Goal: Task Accomplishment & Management: Use online tool/utility

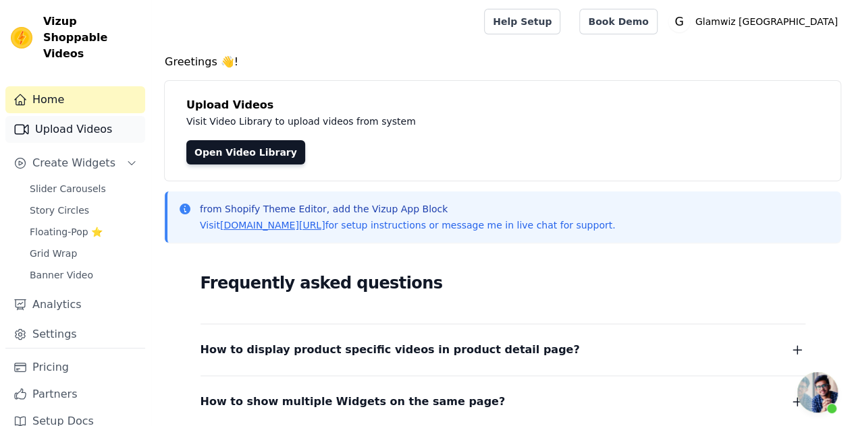
click at [85, 116] on link "Upload Videos" at bounding box center [75, 129] width 140 height 27
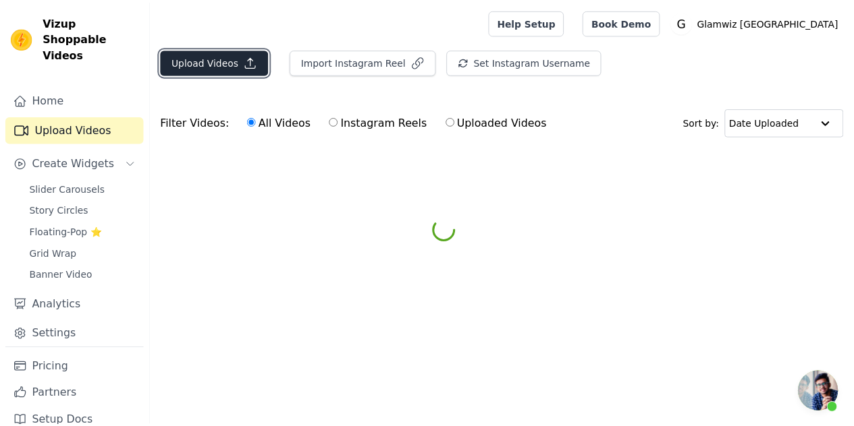
scroll to position [520, 0]
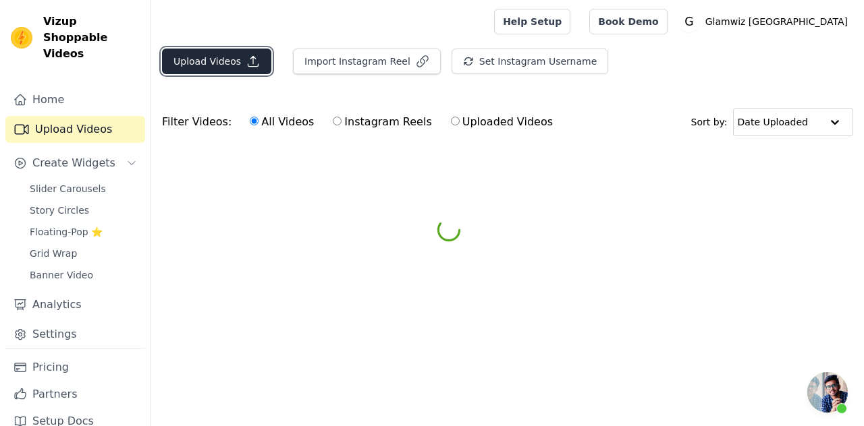
click at [226, 52] on button "Upload Videos" at bounding box center [216, 62] width 109 height 26
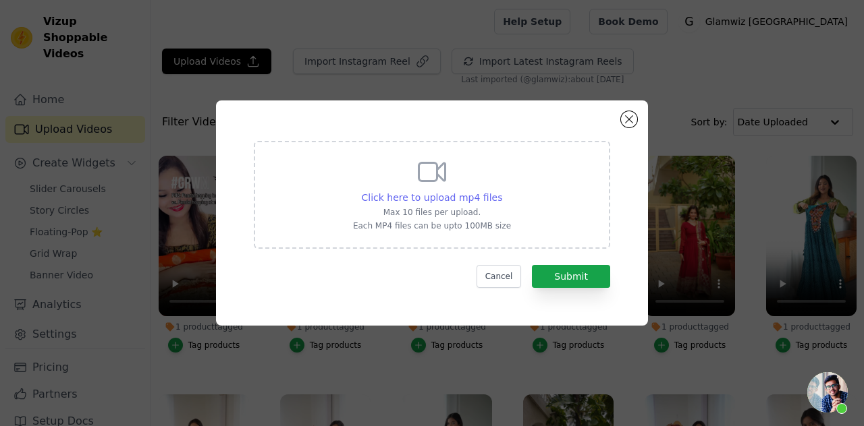
click at [469, 198] on span "Click here to upload mp4 files" at bounding box center [432, 197] width 141 height 11
click at [501, 191] on input "Click here to upload mp4 files Max 10 files per upload. Each MP4 files can be u…" at bounding box center [501, 190] width 1 height 1
type input "C:\fakepath\GOLDEN TISSUE-DIWALI.mp4"
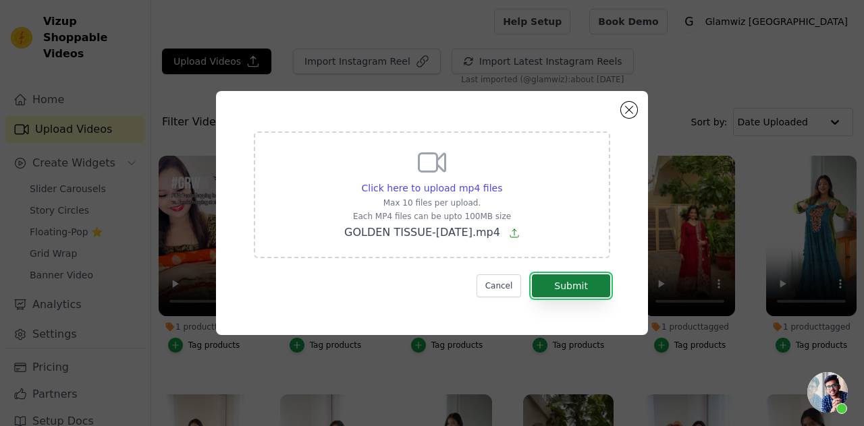
click at [579, 287] on button "Submit" at bounding box center [571, 286] width 78 height 23
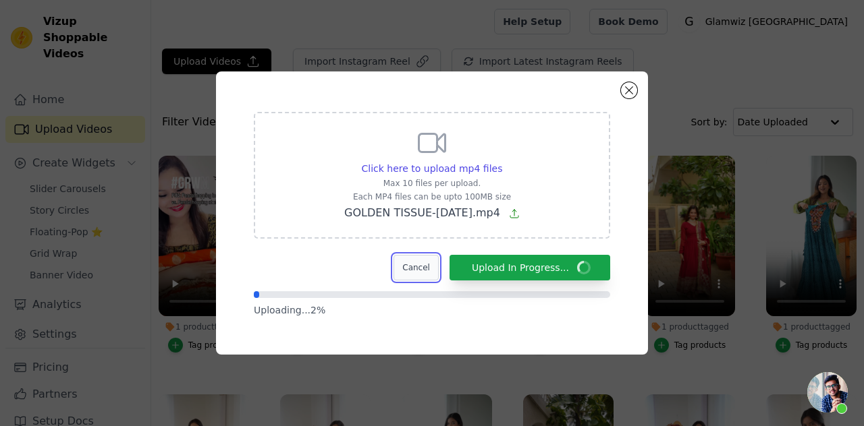
click at [438, 267] on button "Cancel" at bounding box center [415, 268] width 45 height 26
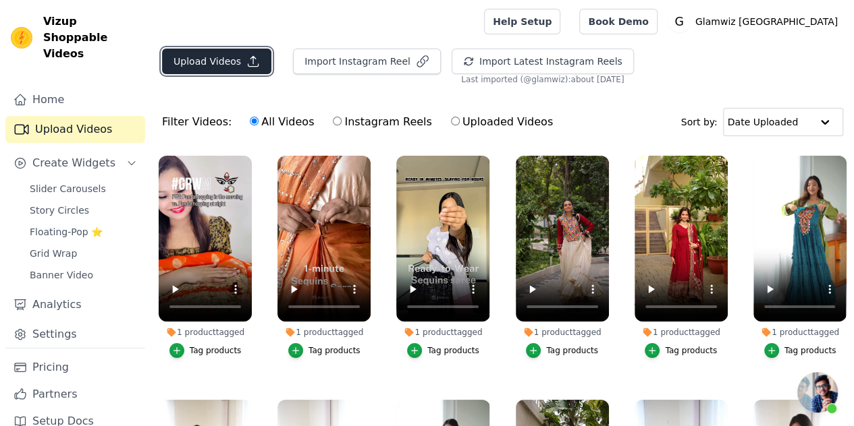
click at [227, 59] on button "Upload Videos" at bounding box center [216, 62] width 109 height 26
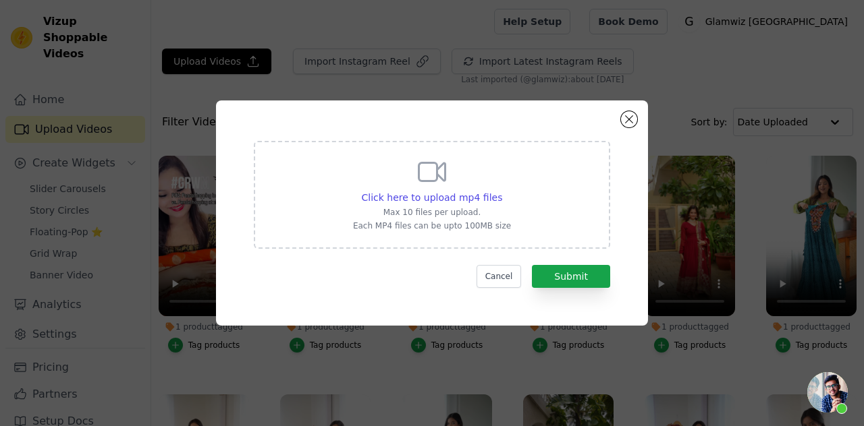
click at [343, 199] on div "Click here to upload mp4 files Max 10 files per upload. Each MP4 files can be u…" at bounding box center [432, 195] width 356 height 108
click at [501, 191] on input "Click here to upload mp4 files Max 10 files per upload. Each MP4 files can be u…" at bounding box center [501, 190] width 1 height 1
type input "C:\fakepath\without text.MP4"
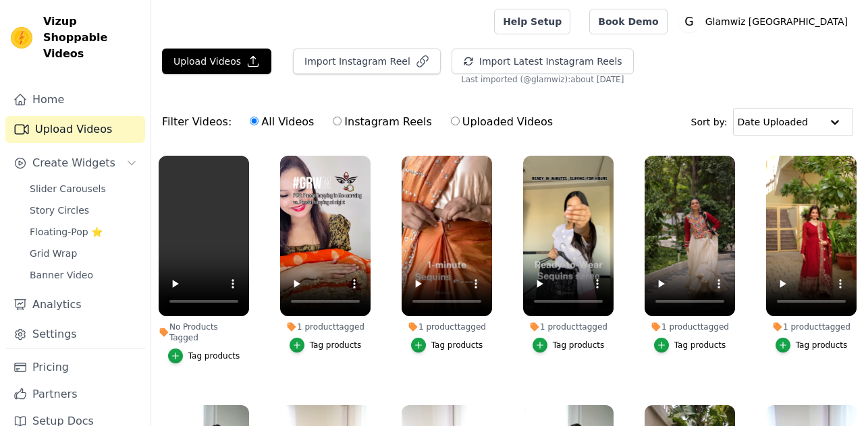
click at [186, 349] on label "No Products Tagged Tag products" at bounding box center [204, 262] width 92 height 215
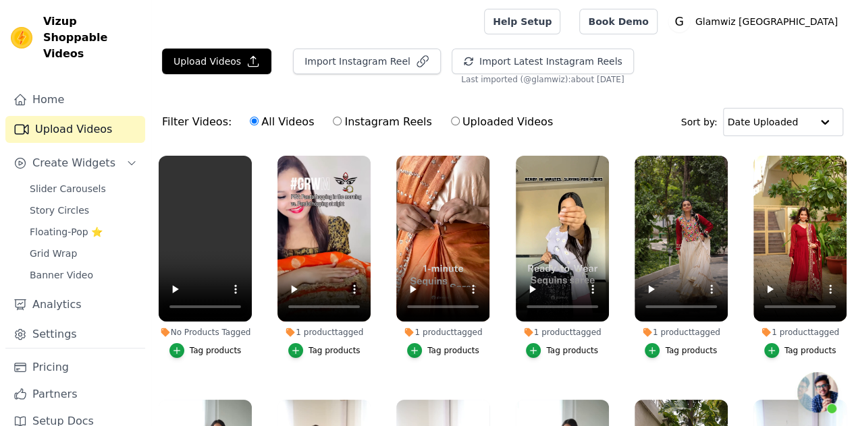
click at [173, 343] on button "Tag products" at bounding box center [205, 350] width 72 height 15
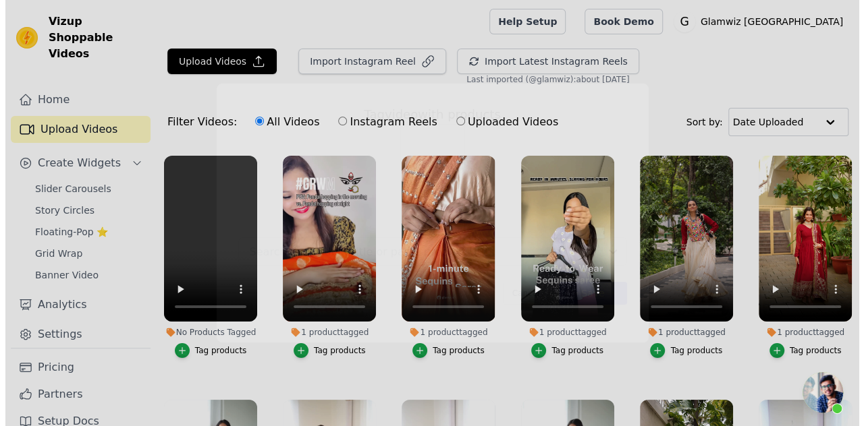
scroll to position [520, 0]
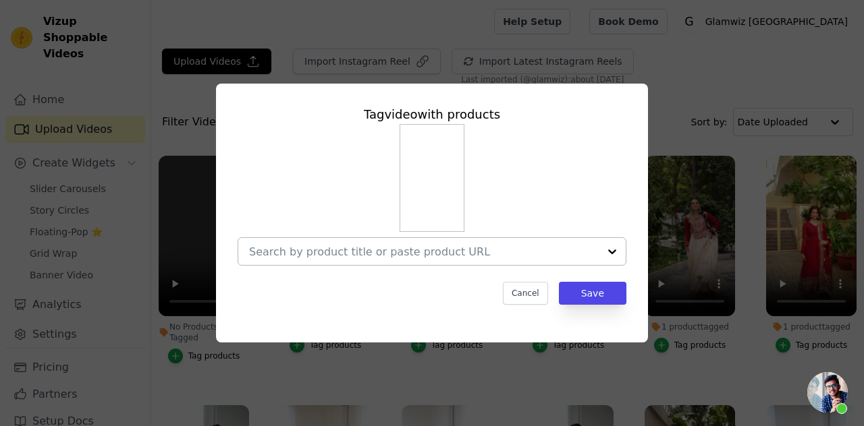
click at [313, 238] on div at bounding box center [424, 251] width 350 height 27
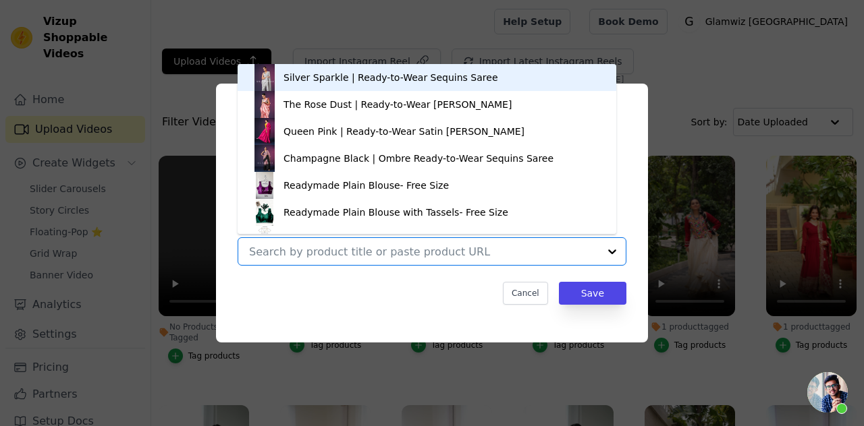
click at [310, 251] on input "No Products Tagged Tag video with products Silver Sparkle | Ready-to-Wear Sequi…" at bounding box center [424, 252] width 350 height 13
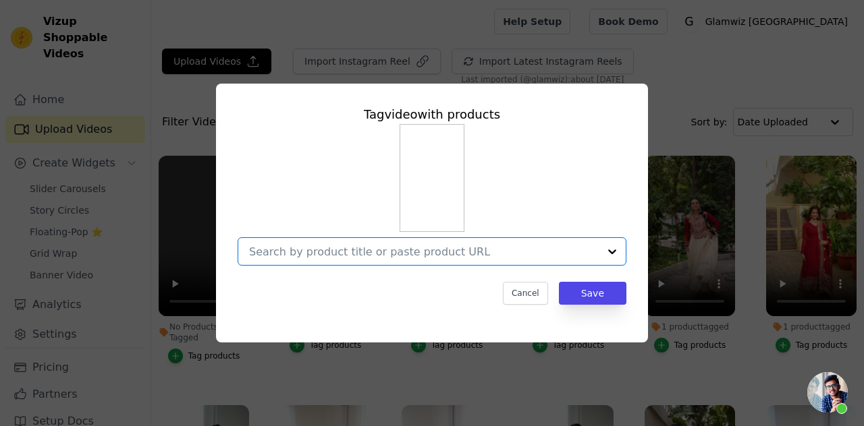
type input "m"
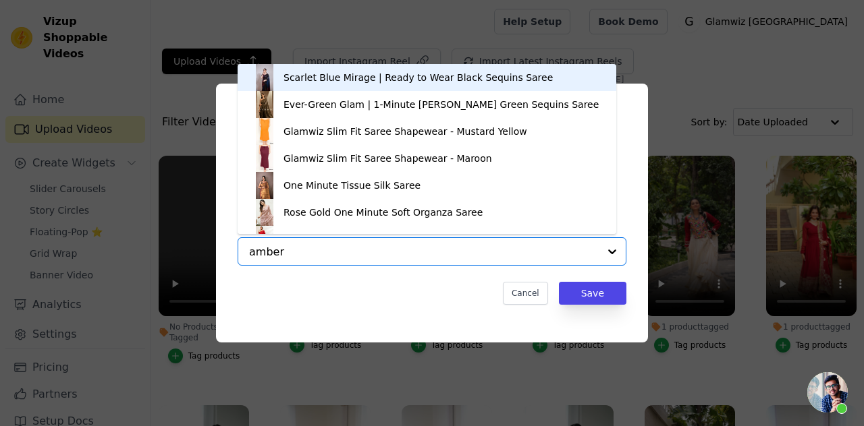
type input "amber"
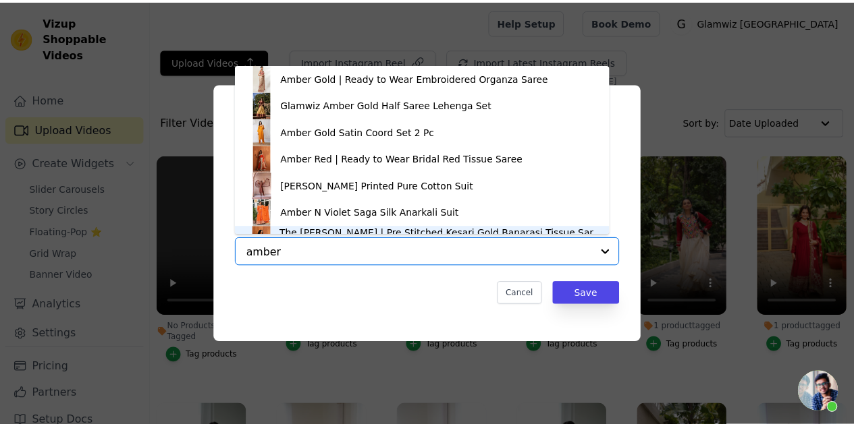
scroll to position [19, 0]
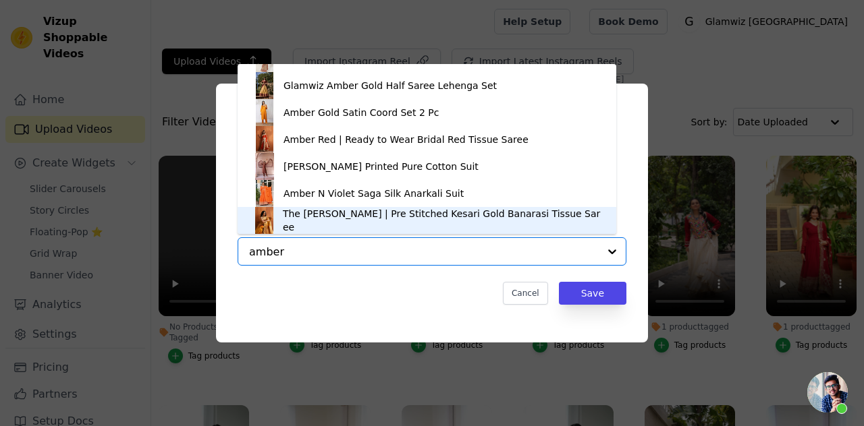
click at [352, 221] on div "The [PERSON_NAME] | Pre Stitched Kesari Gold Banarasi Tissue Saree" at bounding box center [443, 220] width 320 height 27
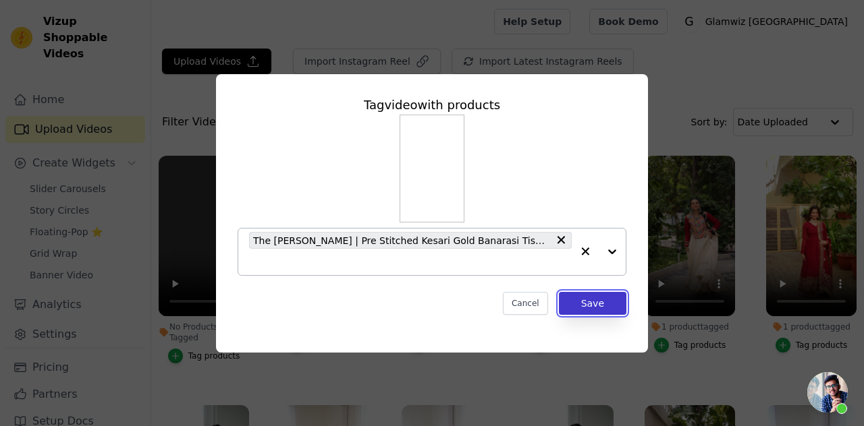
click at [609, 302] on button "Save" at bounding box center [592, 303] width 67 height 23
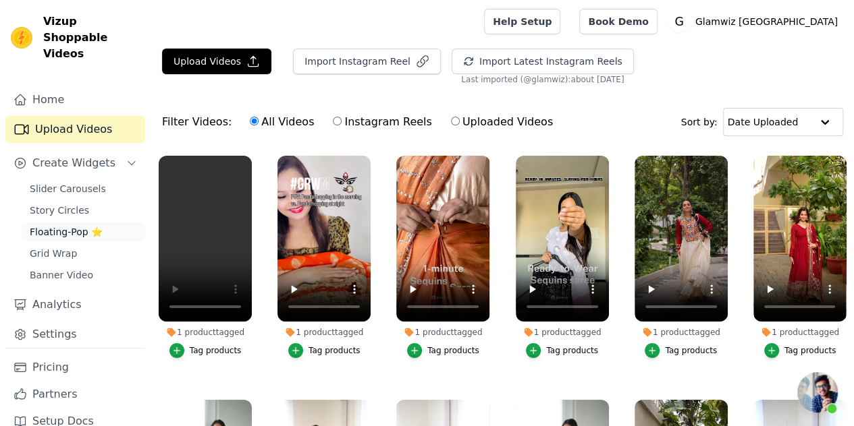
click at [57, 225] on span "Floating-Pop ⭐" at bounding box center [66, 231] width 73 height 13
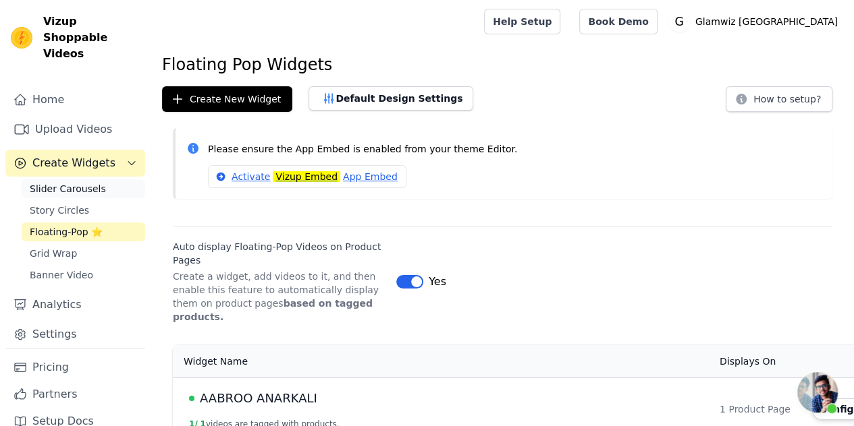
click at [66, 182] on span "Slider Carousels" at bounding box center [68, 188] width 76 height 13
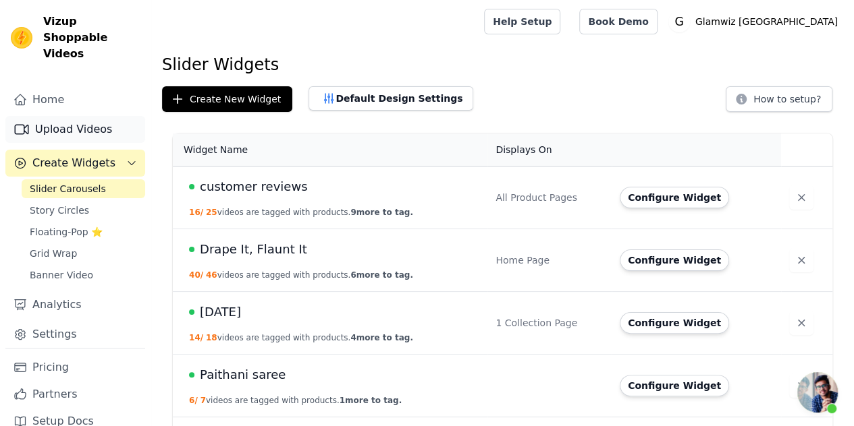
click at [77, 116] on link "Upload Videos" at bounding box center [75, 129] width 140 height 27
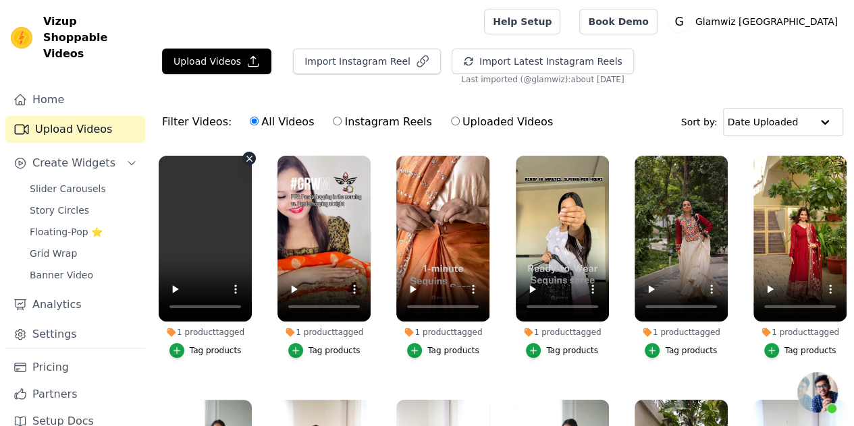
click at [244, 158] on icon "button" at bounding box center [249, 159] width 10 height 10
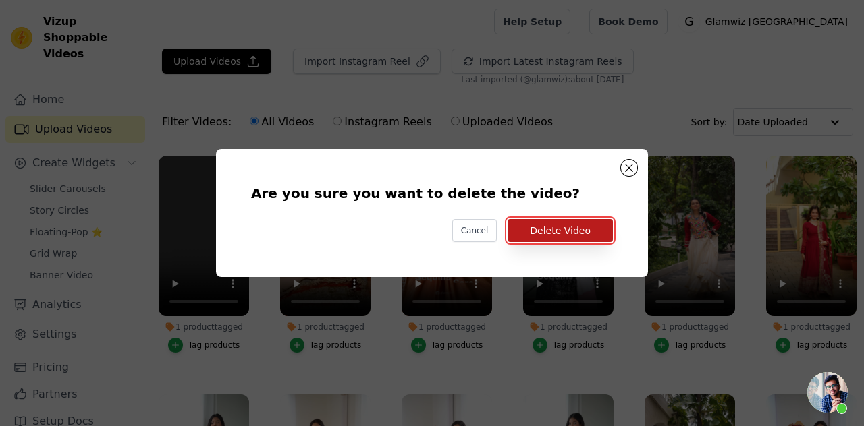
click at [566, 231] on button "Delete Video" at bounding box center [559, 230] width 105 height 23
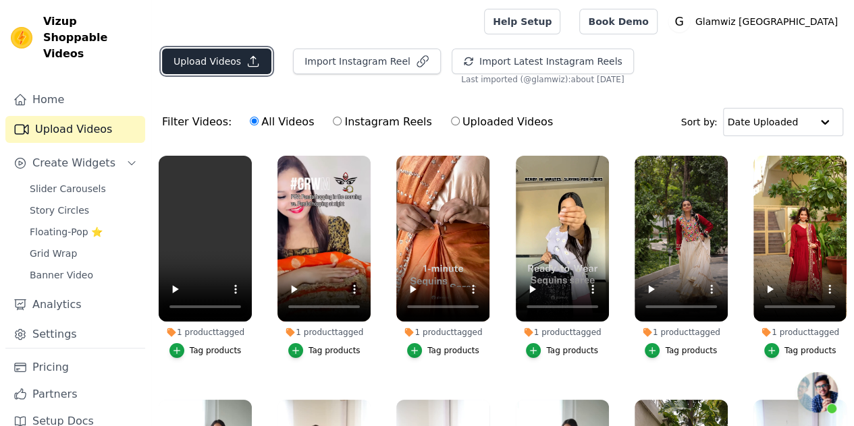
click at [215, 61] on button "Upload Videos" at bounding box center [216, 62] width 109 height 26
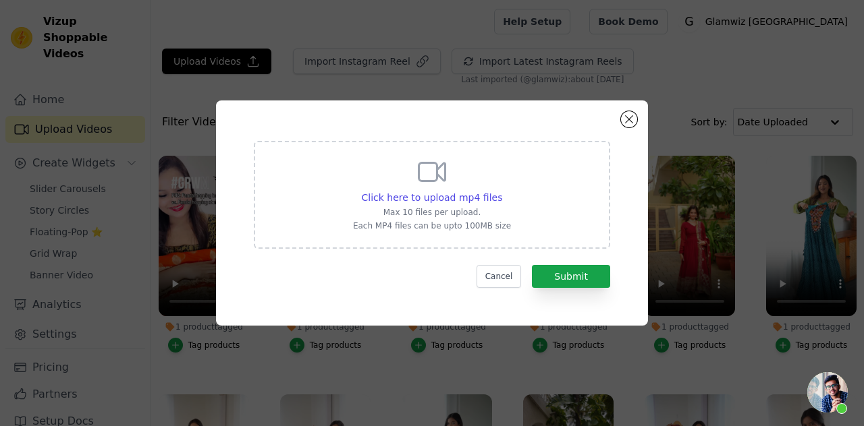
click at [444, 205] on div "Click here to upload mp4 files Max 10 files per upload. Each MP4 files can be u…" at bounding box center [432, 194] width 158 height 76
click at [501, 191] on input "Click here to upload mp4 files Max 10 files per upload. Each MP4 files can be u…" at bounding box center [501, 190] width 1 height 1
type input "C:\fakepath\without text.MP4"
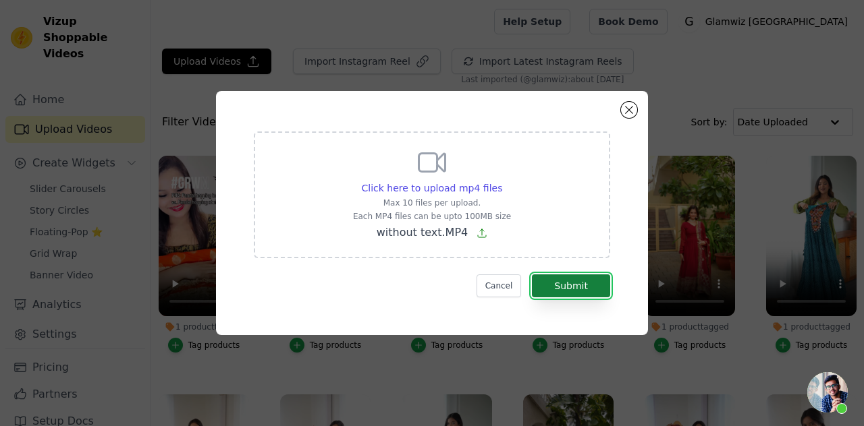
click at [569, 288] on button "Submit" at bounding box center [571, 286] width 78 height 23
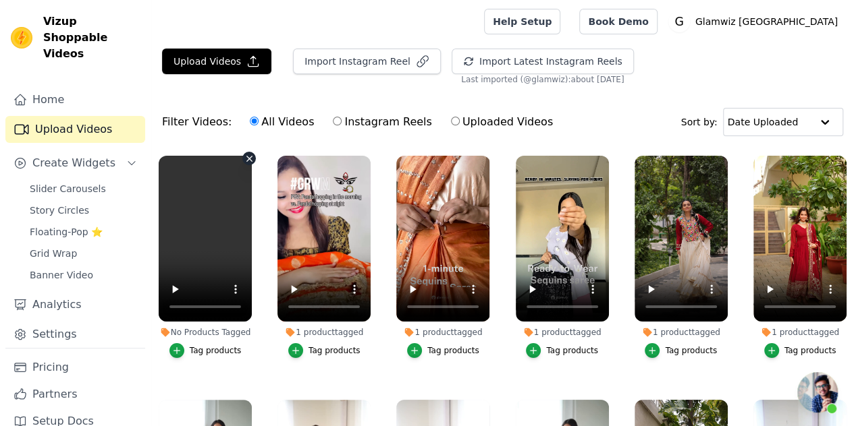
scroll to position [520, 0]
click at [80, 225] on span "Floating-Pop ⭐" at bounding box center [66, 231] width 73 height 13
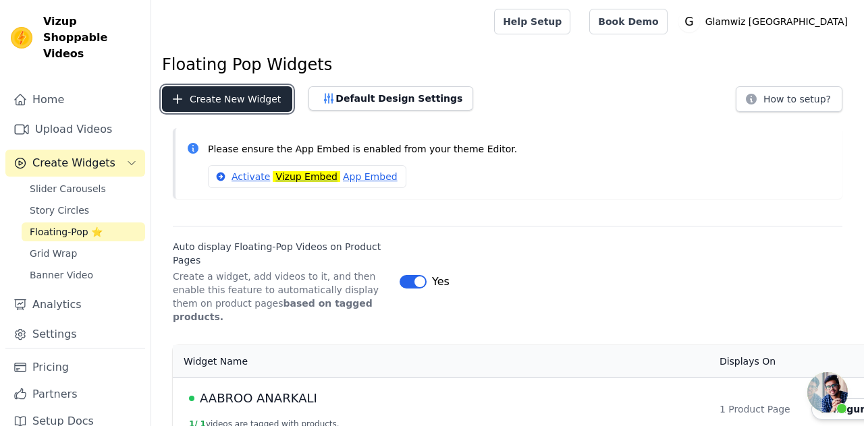
click at [283, 100] on button "Create New Widget" at bounding box center [227, 99] width 130 height 26
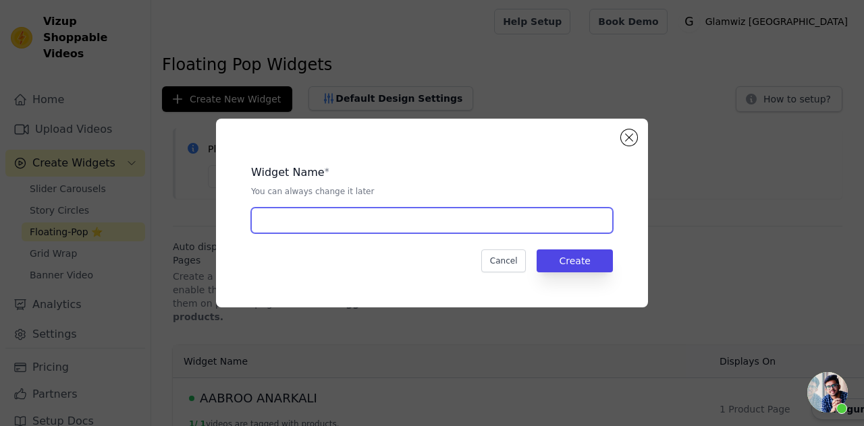
click at [369, 223] on input "text" at bounding box center [432, 221] width 362 height 26
type input "amber gold"
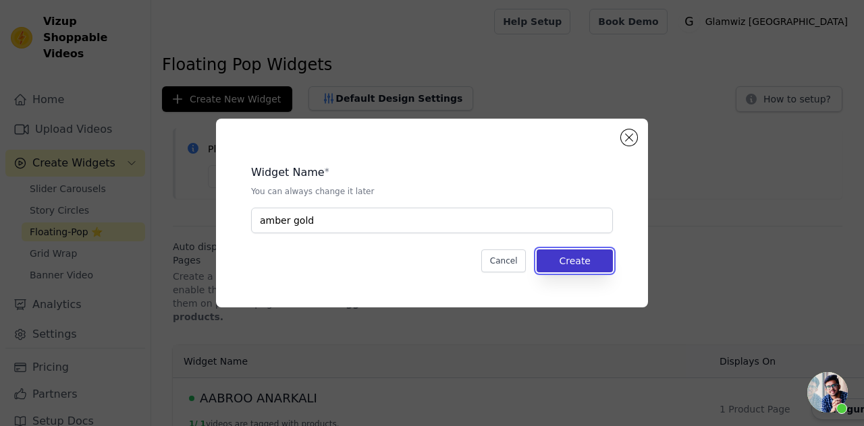
click at [585, 269] on button "Create" at bounding box center [574, 261] width 76 height 23
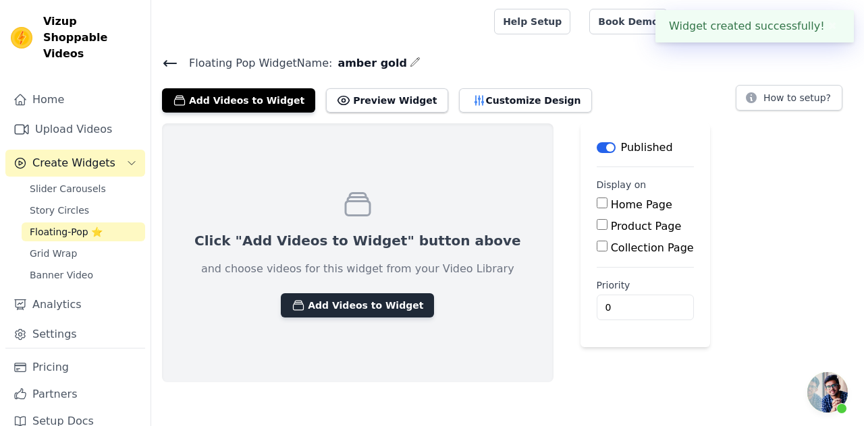
click at [325, 308] on button "Add Videos to Widget" at bounding box center [357, 306] width 153 height 24
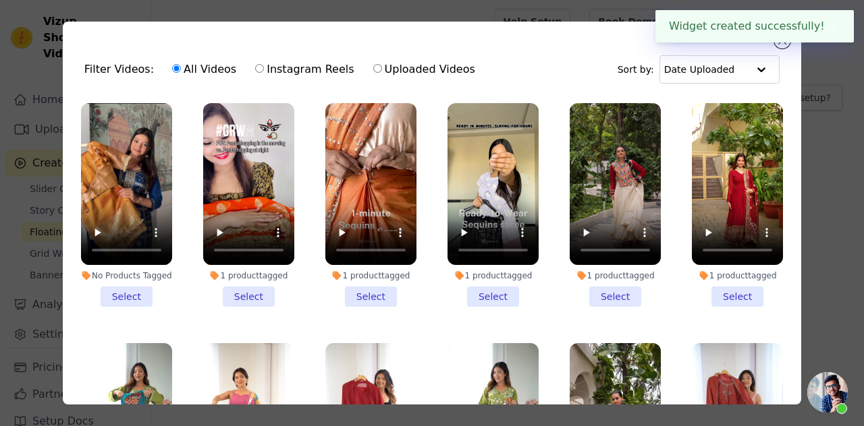
click at [121, 281] on li "No Products Tagged Select" at bounding box center [126, 205] width 91 height 204
click at [0, 0] on input "No Products Tagged Select" at bounding box center [0, 0] width 0 height 0
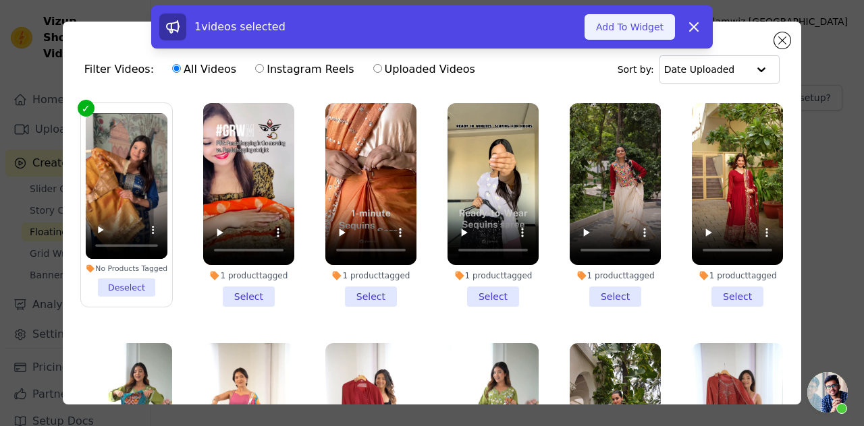
click at [619, 29] on button "Add To Widget" at bounding box center [629, 27] width 90 height 26
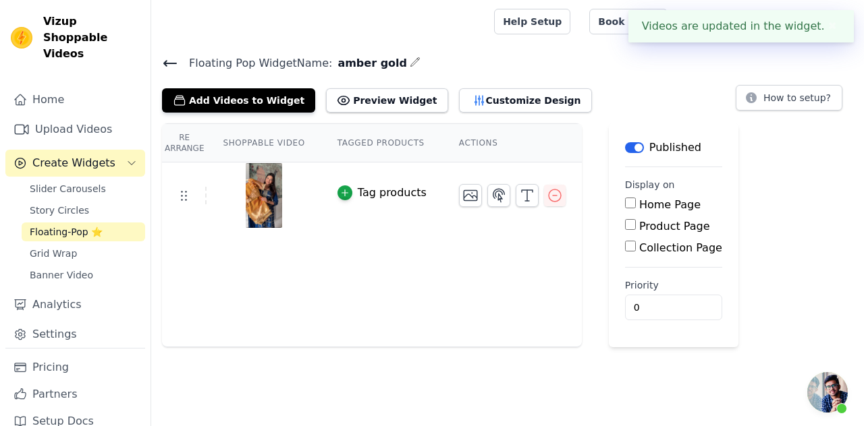
click at [625, 231] on div "Product Page" at bounding box center [673, 227] width 97 height 16
click at [639, 223] on label "Product Page" at bounding box center [674, 226] width 71 height 13
click at [625, 223] on input "Product Page" at bounding box center [630, 224] width 11 height 11
checkbox input "true"
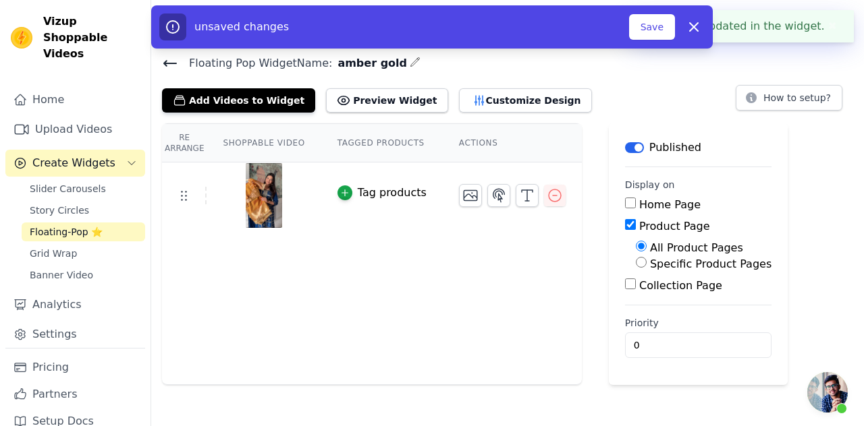
click at [650, 261] on label "Specific Product Pages" at bounding box center [710, 264] width 121 height 13
click at [646, 261] on input "Specific Product Pages" at bounding box center [641, 262] width 11 height 11
radio input "true"
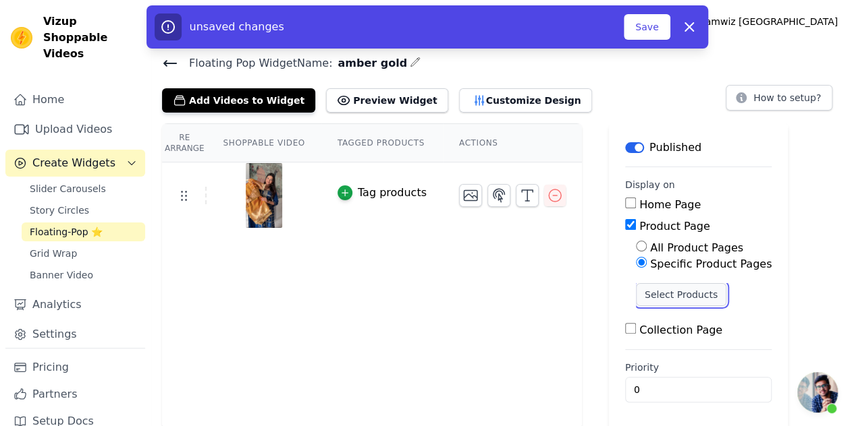
click at [662, 285] on button "Select Products" at bounding box center [681, 294] width 90 height 23
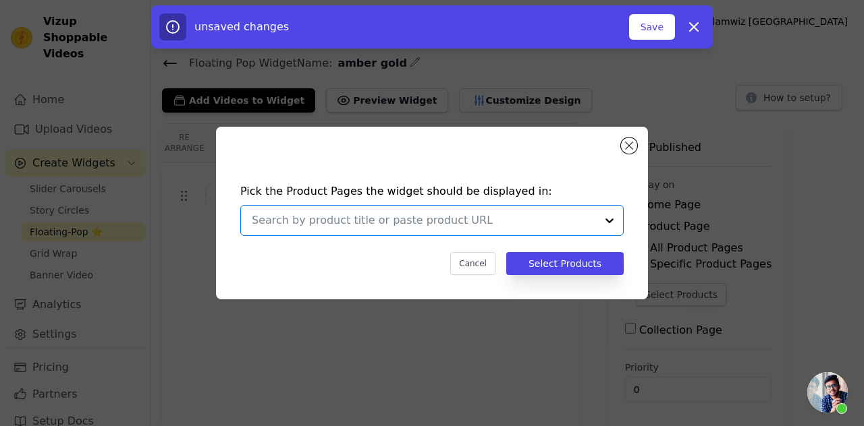
click at [408, 214] on input "text" at bounding box center [424, 221] width 344 height 16
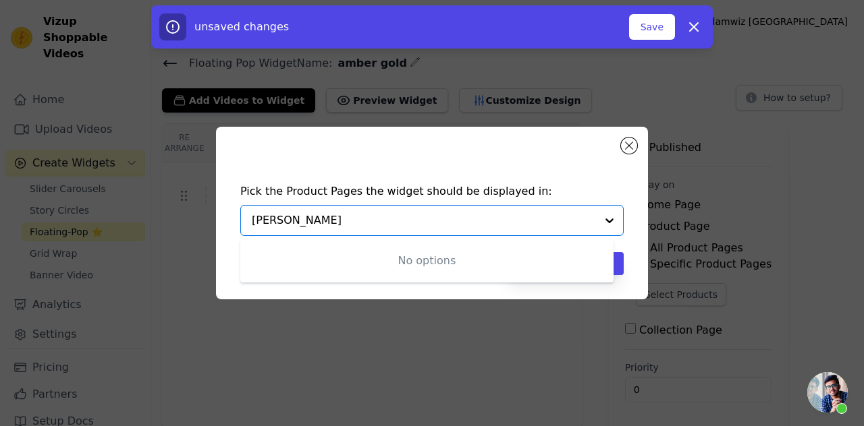
type input "amber gold"
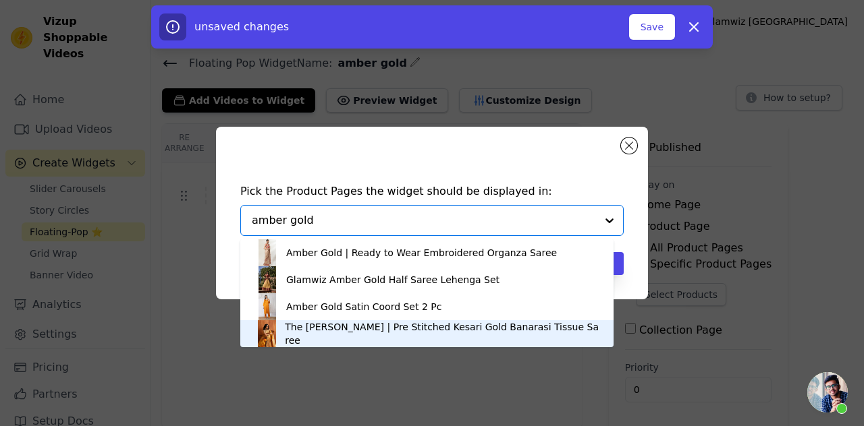
click at [389, 333] on div "The [PERSON_NAME] | Pre Stitched Kesari Gold Banarasi Tissue Saree" at bounding box center [442, 334] width 314 height 27
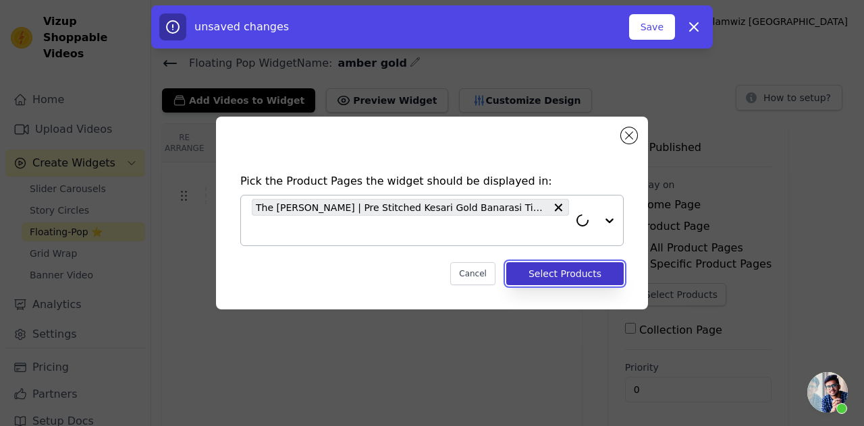
click at [570, 281] on button "Select Products" at bounding box center [564, 274] width 117 height 23
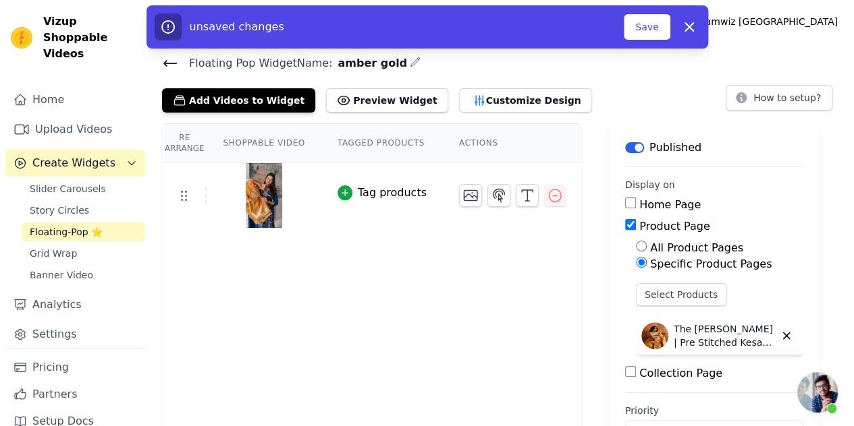
click at [358, 193] on div "Tag products" at bounding box center [392, 193] width 69 height 16
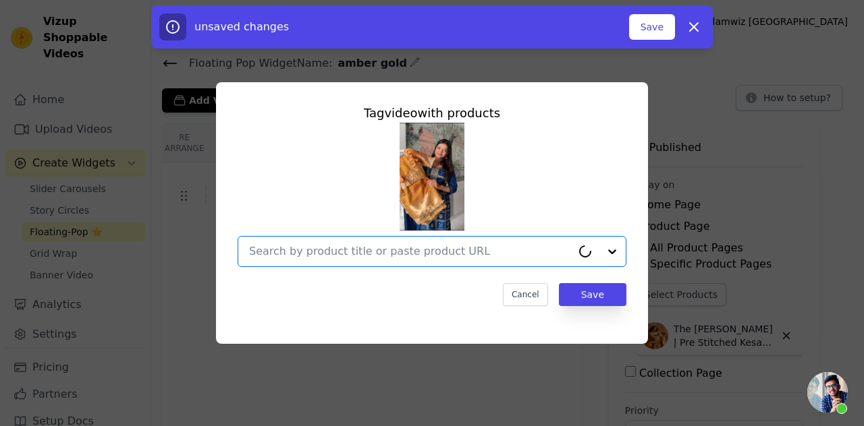
click at [364, 245] on input "text" at bounding box center [410, 252] width 323 height 16
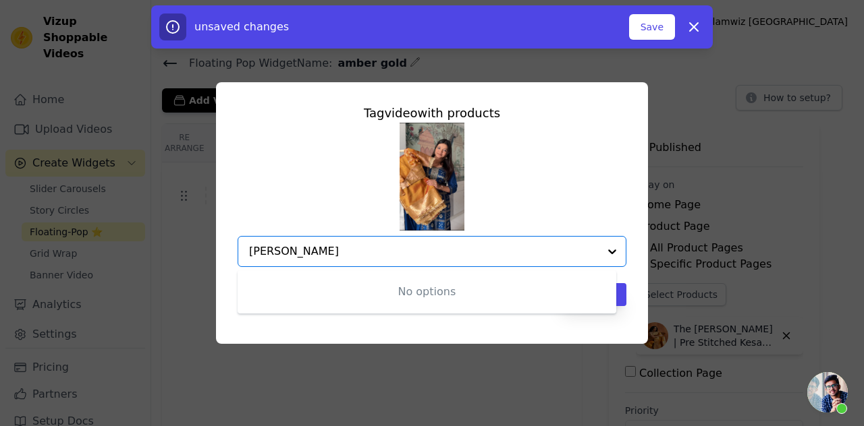
type input "amber gold"
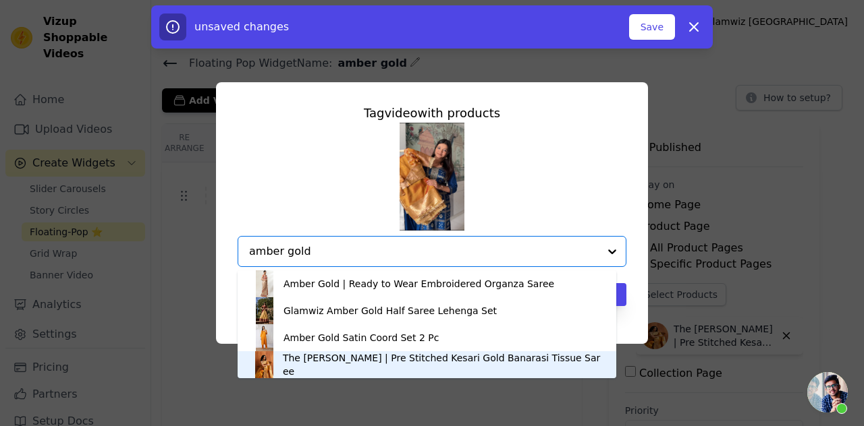
drag, startPoint x: 413, startPoint y: 356, endPoint x: 424, endPoint y: 364, distance: 13.1
click at [424, 364] on div "The [PERSON_NAME] | Pre Stitched Kesari Gold Banarasi Tissue Saree" at bounding box center [427, 365] width 352 height 27
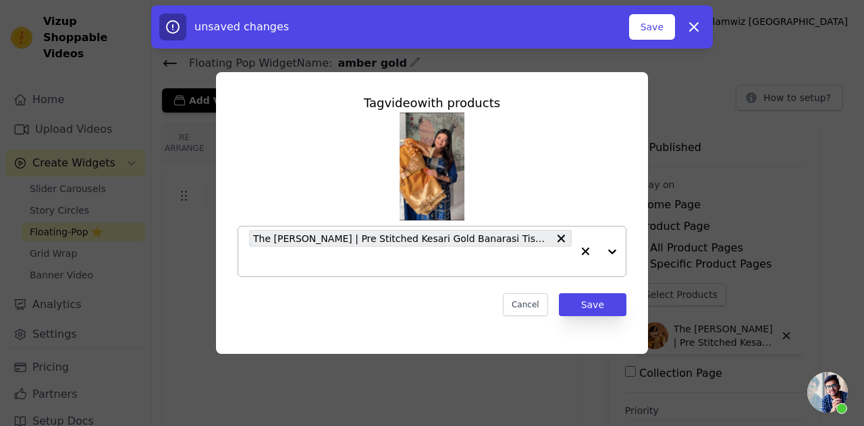
click at [592, 319] on div "Tag video with products The Amber Queen | Pre Stitched Kesari Gold Banarasi Tis…" at bounding box center [432, 205] width 410 height 244
click at [607, 305] on button "Save" at bounding box center [592, 305] width 67 height 23
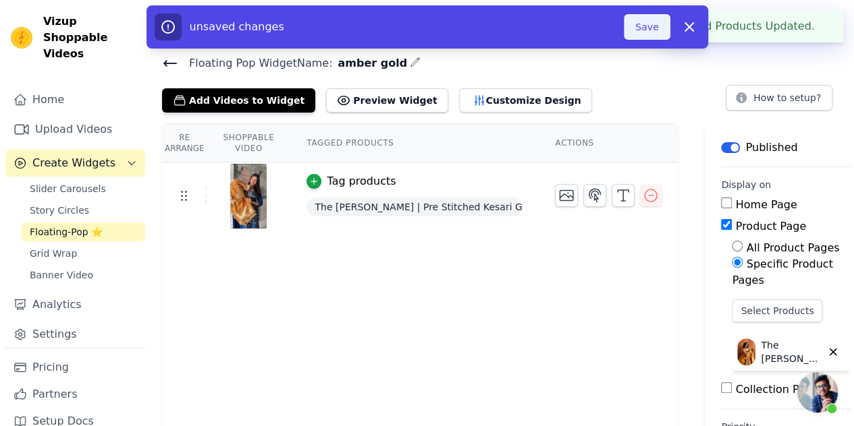
click at [646, 21] on button "Save" at bounding box center [647, 27] width 46 height 26
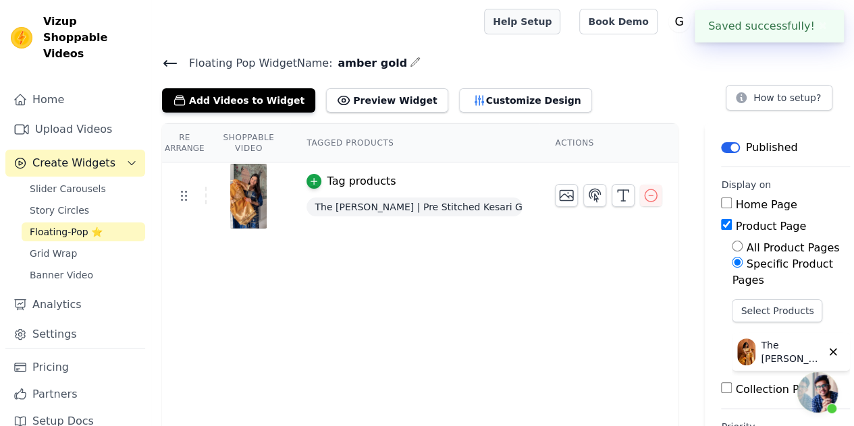
click at [560, 31] on link "Help Setup" at bounding box center [522, 22] width 76 height 26
click at [53, 225] on span "Floating-Pop ⭐" at bounding box center [66, 231] width 73 height 13
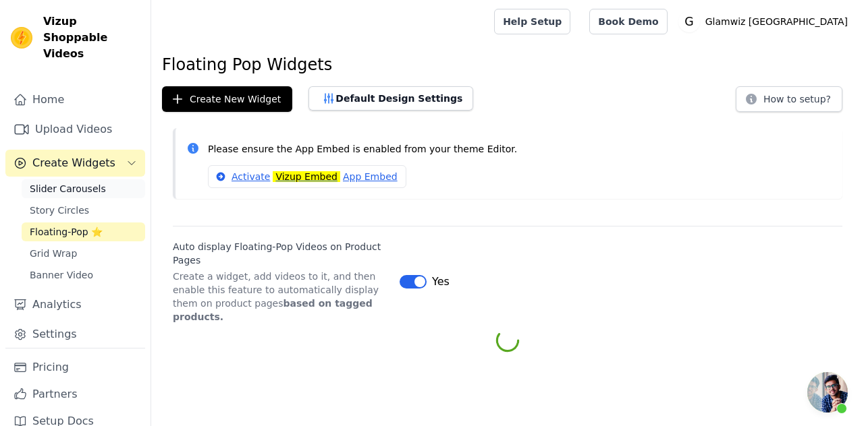
click at [55, 182] on span "Slider Carousels" at bounding box center [68, 188] width 76 height 13
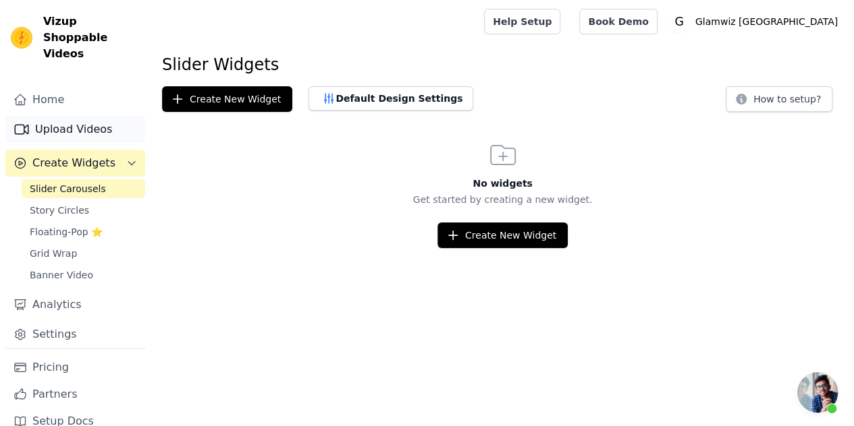
click at [90, 119] on link "Upload Videos" at bounding box center [75, 129] width 140 height 27
